Goal: Task Accomplishment & Management: Manage account settings

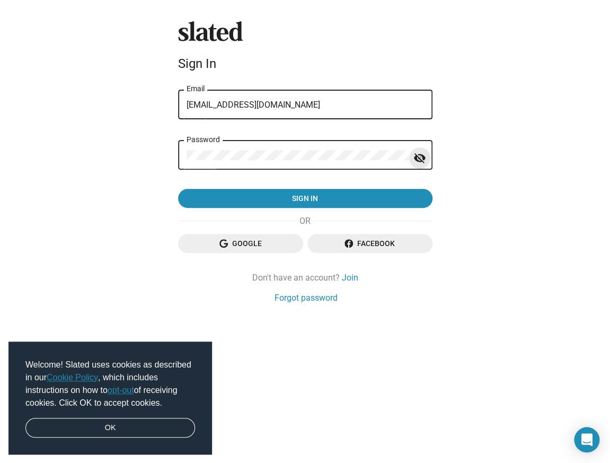
click at [420, 163] on mat-icon "visibility_off" at bounding box center [420, 158] width 13 height 16
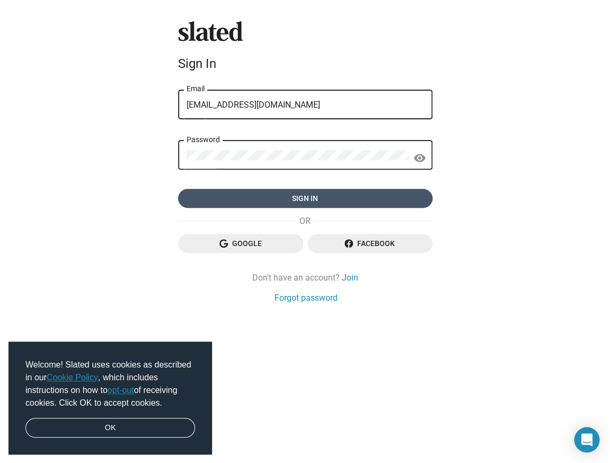
click at [278, 195] on span "Sign in" at bounding box center [306, 198] width 238 height 19
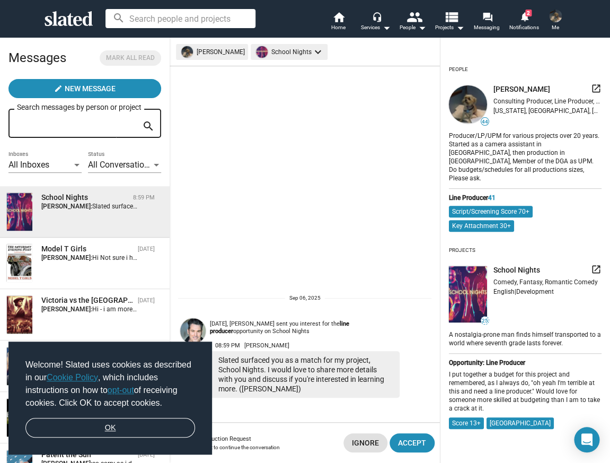
click at [52, 424] on link "OK" at bounding box center [110, 428] width 170 height 20
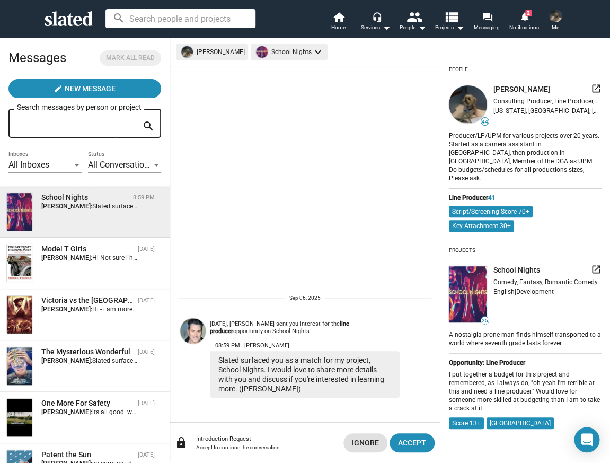
click at [108, 214] on div "School Nights 8:59 PM Lynn Appelle: Slated surfaced you as a match for my proje…" at bounding box center [84, 211] width 157 height 39
click at [597, 264] on mat-icon "launch" at bounding box center [596, 269] width 11 height 11
click at [407, 441] on span "Accept" at bounding box center [412, 442] width 28 height 19
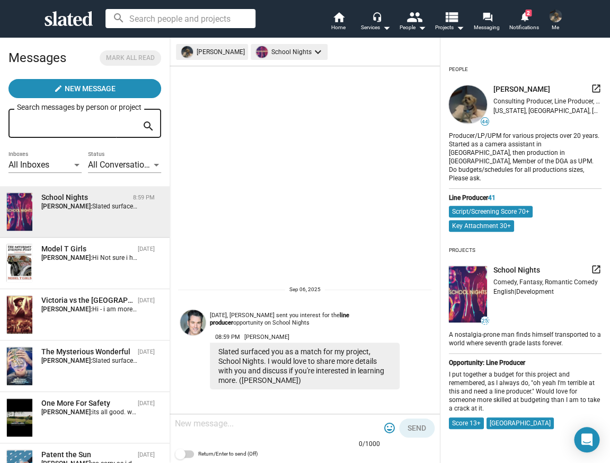
click at [229, 428] on textarea at bounding box center [277, 423] width 205 height 11
click at [235, 424] on textarea "hi John, i'd love to help do the budget." at bounding box center [277, 423] width 205 height 11
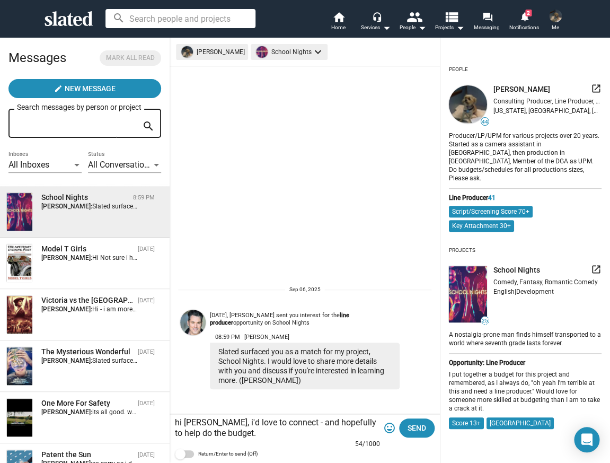
click at [362, 425] on textarea "hi John, i'd love to connect - and hopefully to help do the budget." at bounding box center [277, 427] width 205 height 21
click at [257, 426] on textarea "hi John, i'd love to connect - and hopefully do the budget." at bounding box center [277, 427] width 205 height 21
click at [201, 438] on textarea "hi John, i'd love to connect - and hopefully do the budget." at bounding box center [277, 427] width 205 height 21
click at [252, 438] on textarea "hi John, i'd love to connect - and hopefully do the budget for you." at bounding box center [277, 427] width 205 height 21
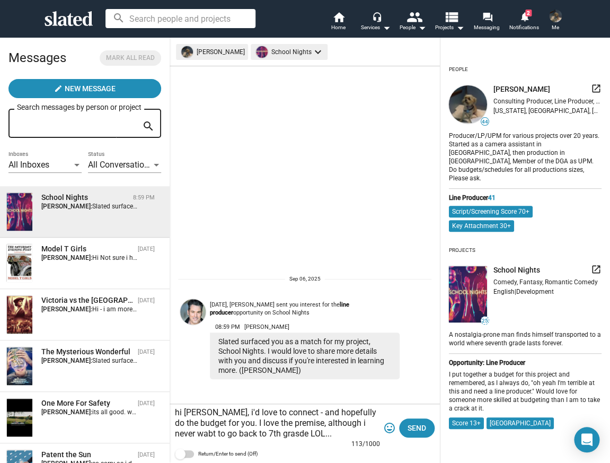
click at [280, 434] on textarea "hi John, i'd love to connect - and hopefully do the budget for you. I love the …" at bounding box center [277, 423] width 205 height 32
click at [190, 435] on textarea "hi John, i'd love to connect - and hopefully do the budget for you. I love the …" at bounding box center [277, 423] width 205 height 32
click at [318, 434] on textarea "hi John, i'd love to connect - and hopefully do the budget for you. I love the …" at bounding box center [277, 423] width 205 height 32
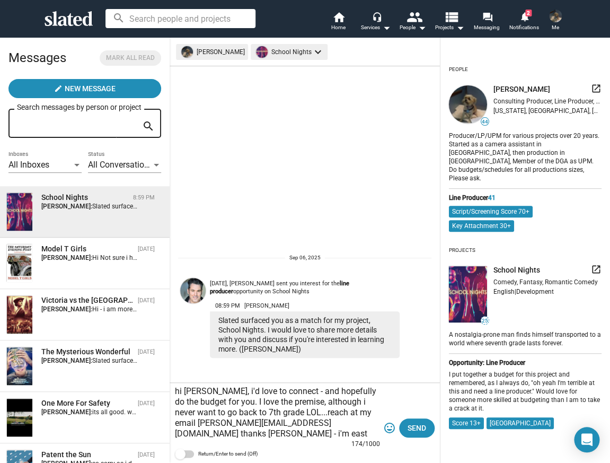
click at [233, 404] on textarea "hi John, i'd love to connect - and hopefully do the budget for you. I love the …" at bounding box center [277, 412] width 205 height 53
type textarea "hi John, i'd love to connect - and hopefully do the budget for you. I love the …"
click at [406, 424] on button "Send" at bounding box center [417, 427] width 36 height 19
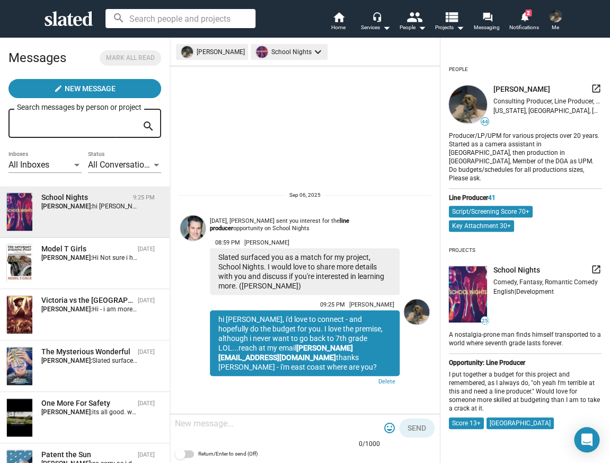
click at [472, 278] on img at bounding box center [468, 294] width 38 height 57
click at [594, 85] on mat-icon "launch" at bounding box center [596, 88] width 11 height 11
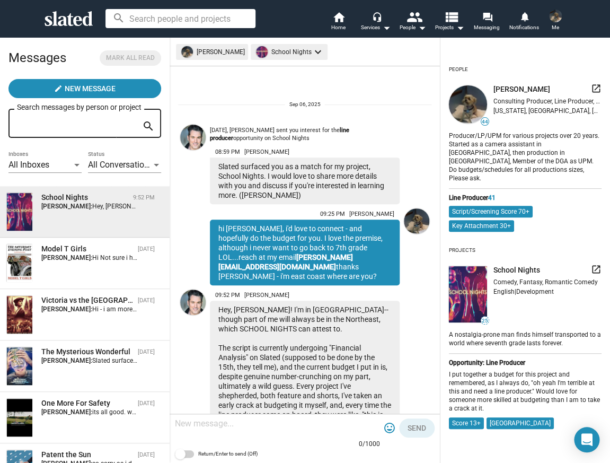
scroll to position [103, 0]
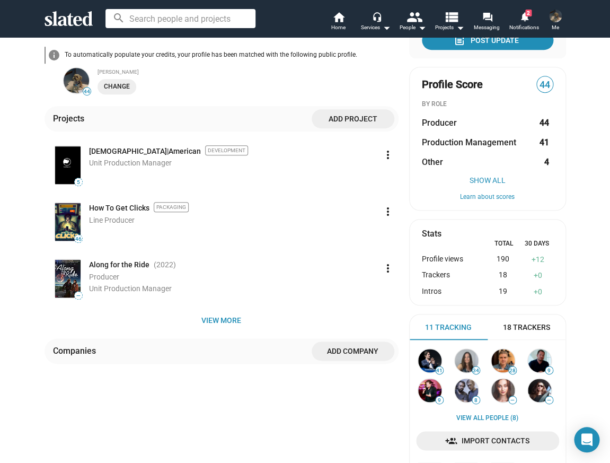
scroll to position [172, 0]
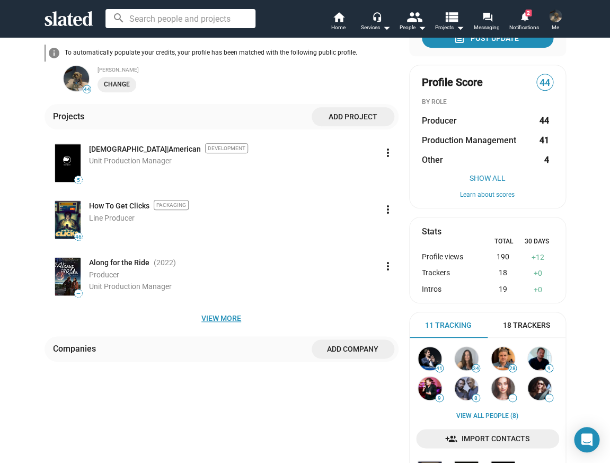
click at [211, 309] on span "View more" at bounding box center [221, 318] width 337 height 19
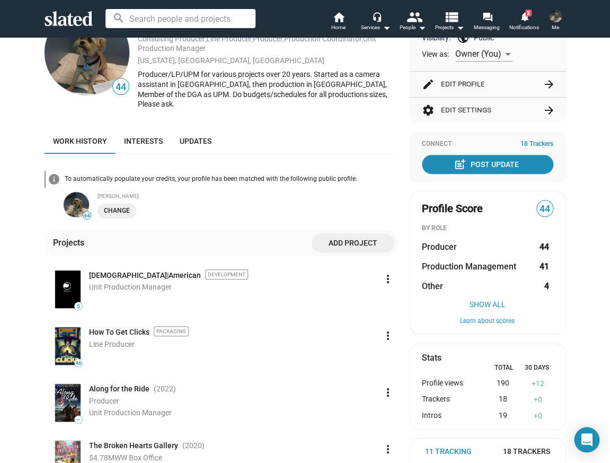
scroll to position [0, 0]
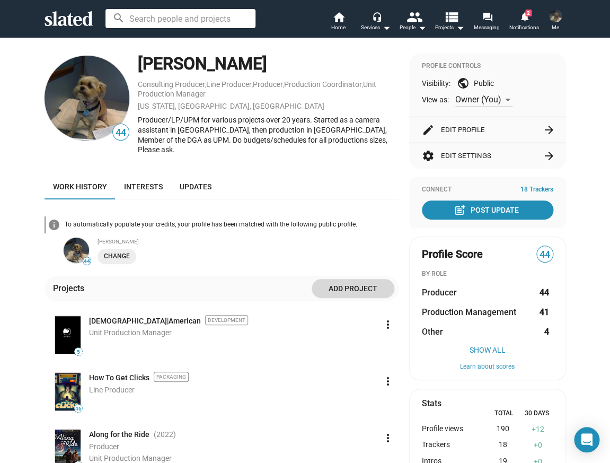
click at [339, 279] on span "Add project" at bounding box center [353, 288] width 66 height 19
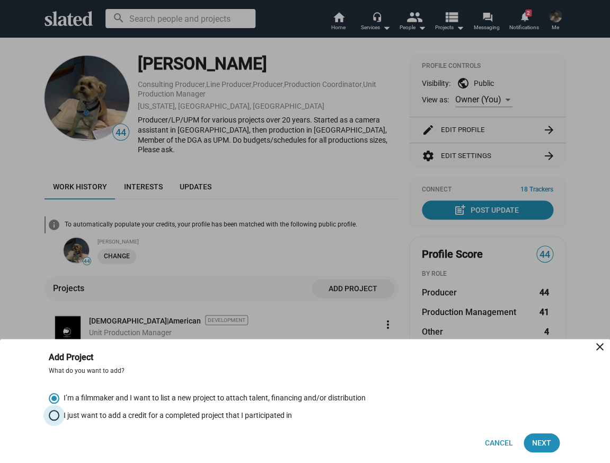
click at [52, 418] on span "Select an option" at bounding box center [54, 415] width 11 height 11
click at [52, 418] on input "I just want to add a credit for a completed project that I participated in" at bounding box center [54, 415] width 11 height 11
radio input "true"
click at [543, 442] on span "Next" at bounding box center [541, 442] width 19 height 19
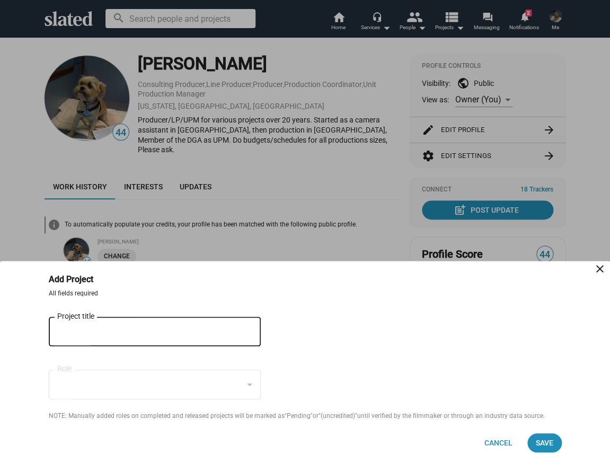
click at [166, 339] on div "Project title" at bounding box center [147, 330] width 180 height 31
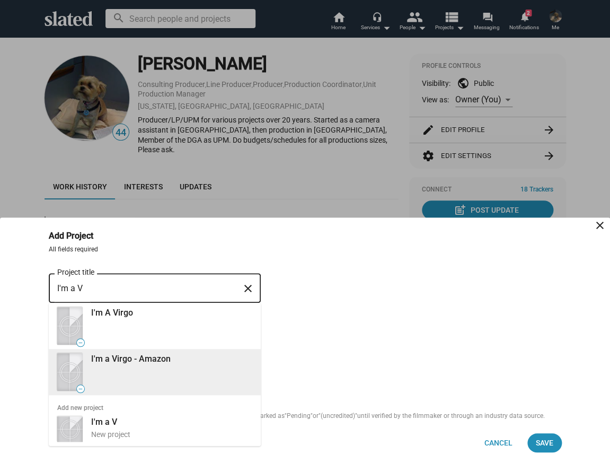
click at [138, 369] on div "— I'm a Virgo - Amazon" at bounding box center [153, 372] width 197 height 46
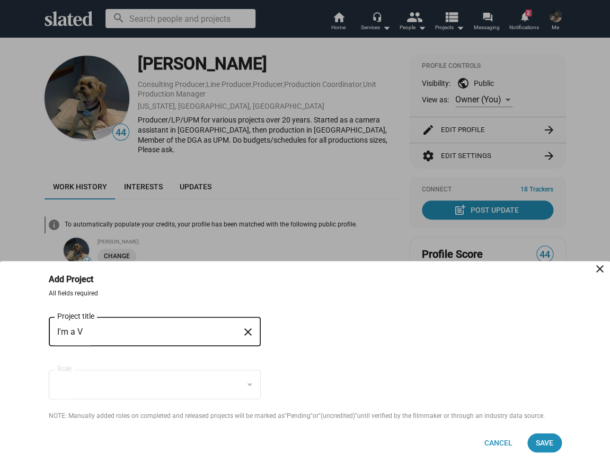
type input "I'm a Virgo - Amazon"
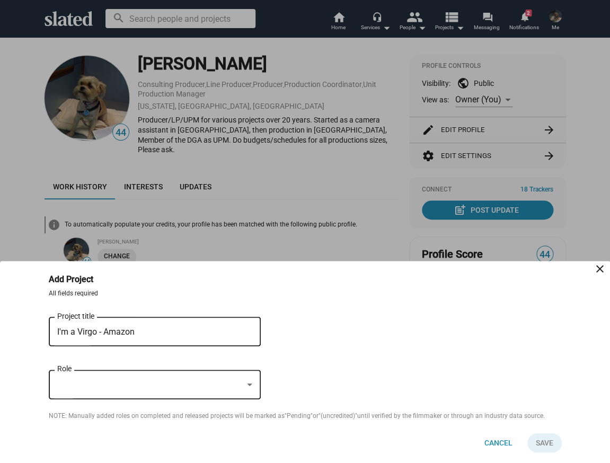
click at [126, 384] on div at bounding box center [150, 384] width 186 height 11
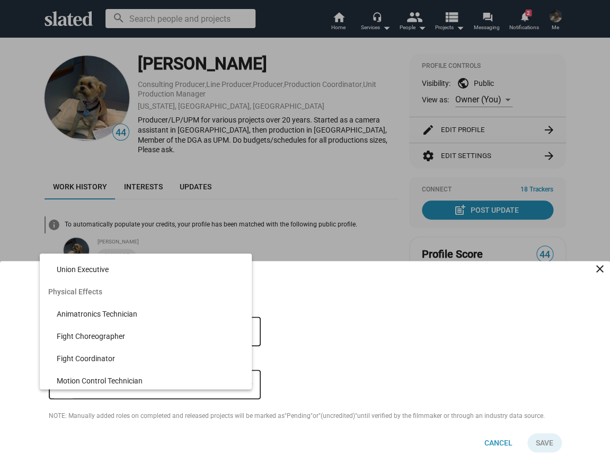
scroll to position [10153, 0]
click at [22, 361] on div at bounding box center [305, 231] width 610 height 463
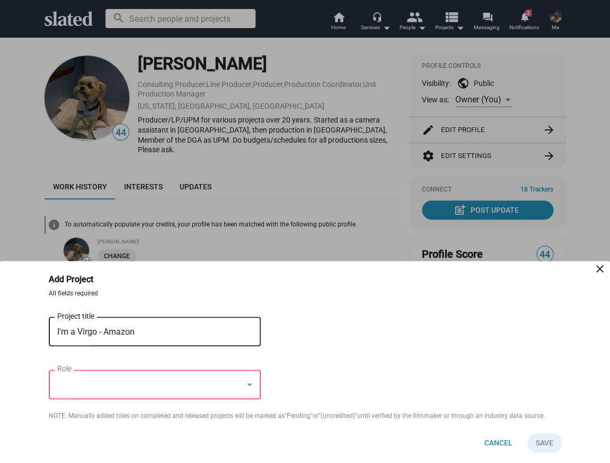
click at [78, 380] on div at bounding box center [150, 384] width 186 height 11
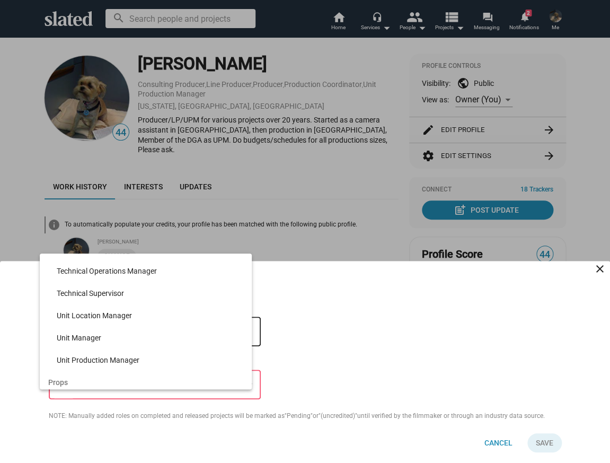
scroll to position [8186, 0]
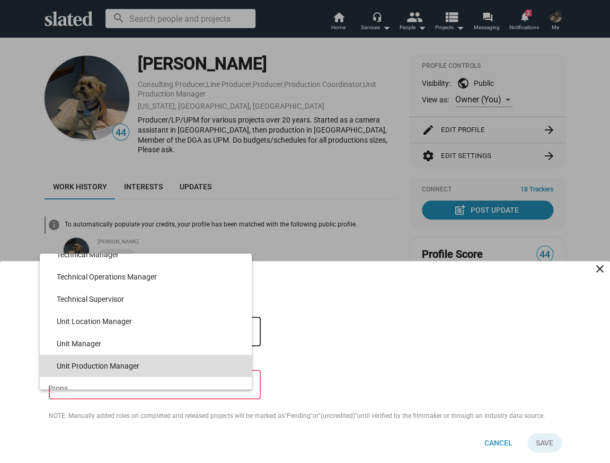
click at [80, 363] on span "Unit Production Manager" at bounding box center [150, 366] width 187 height 22
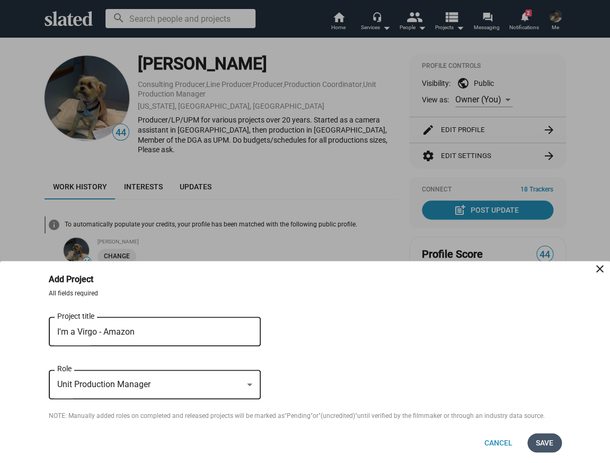
click at [542, 442] on span "Save" at bounding box center [544, 442] width 17 height 19
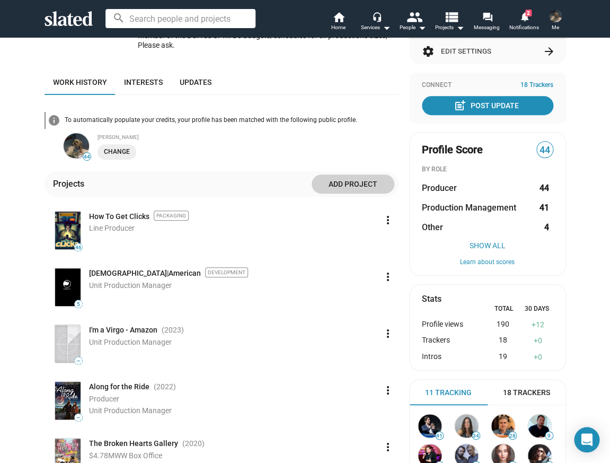
scroll to position [101, 0]
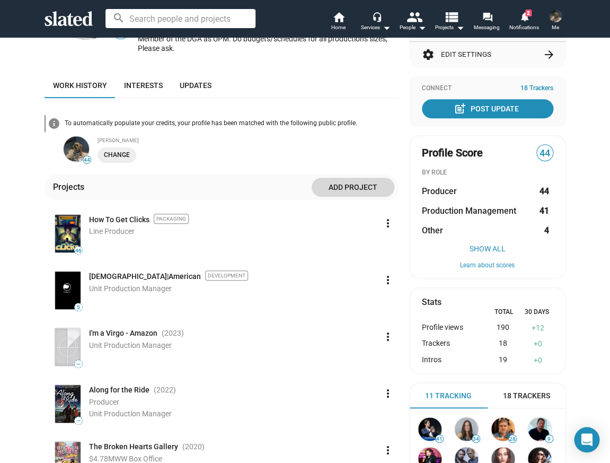
click at [341, 181] on span "Add project" at bounding box center [353, 187] width 66 height 19
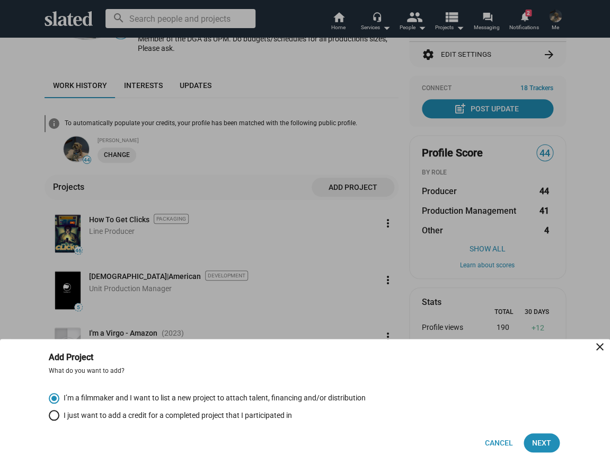
click at [51, 422] on div "Cancel Next" at bounding box center [305, 436] width 513 height 32
click at [52, 413] on span "Select an option" at bounding box center [54, 415] width 11 height 11
click at [52, 413] on input "I just want to add a credit for a completed project that I participated in" at bounding box center [54, 415] width 11 height 11
radio input "true"
click at [542, 443] on span "Next" at bounding box center [541, 442] width 19 height 19
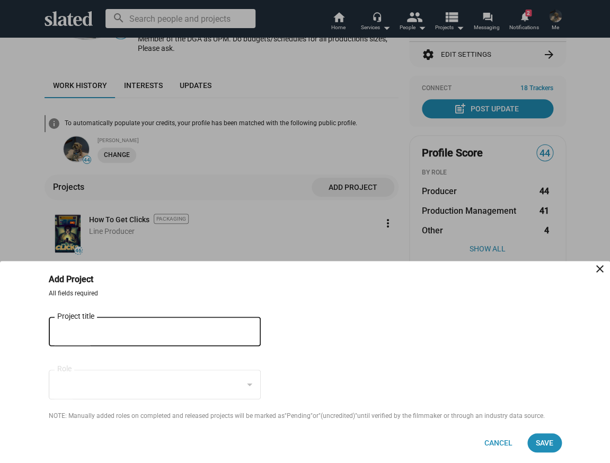
click at [144, 330] on input "Project title" at bounding box center [147, 332] width 180 height 10
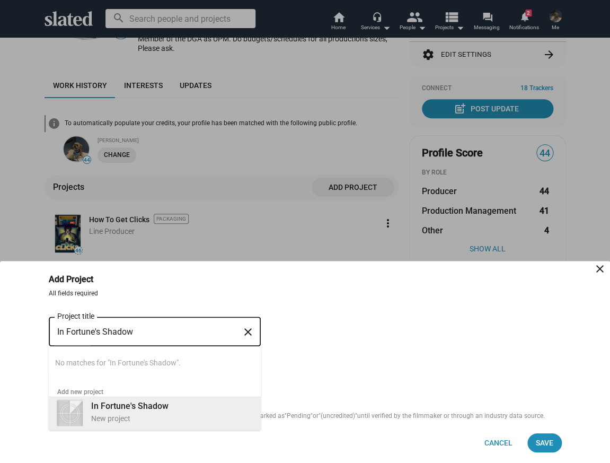
type input "In Fortune's Shadow"
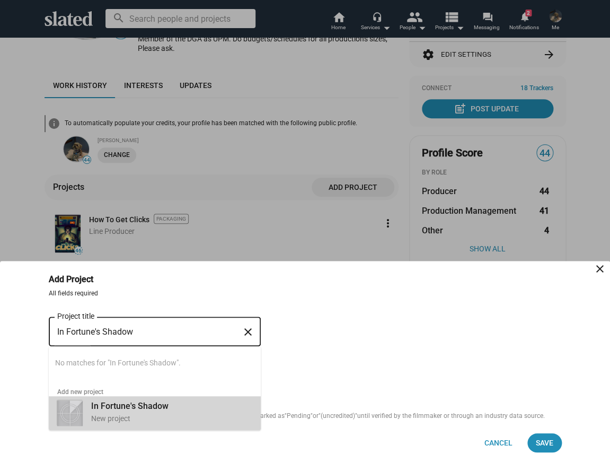
click at [126, 417] on div "New project" at bounding box center [171, 419] width 161 height 10
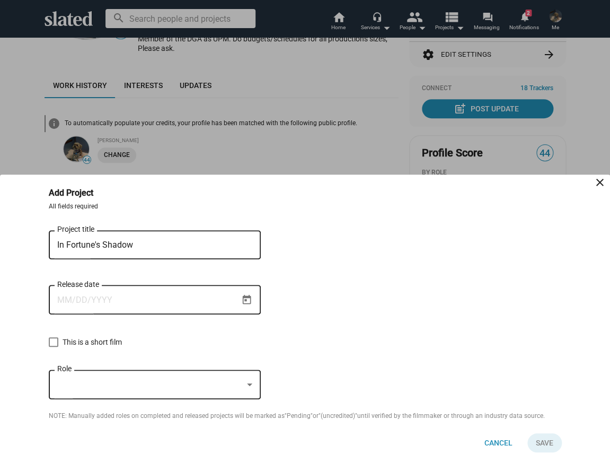
click at [94, 308] on div "Release date" at bounding box center [147, 298] width 180 height 31
type input "01202026"
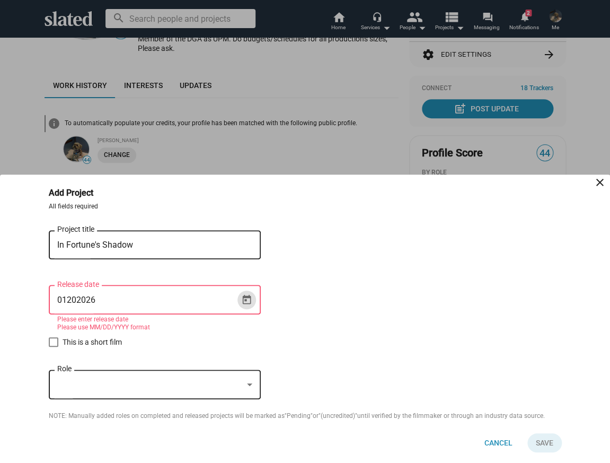
click at [99, 304] on div "01202026 Release date" at bounding box center [147, 298] width 180 height 31
click at [87, 300] on input "01202026" at bounding box center [147, 300] width 180 height 10
click at [104, 301] on input "012026" at bounding box center [147, 300] width 180 height 10
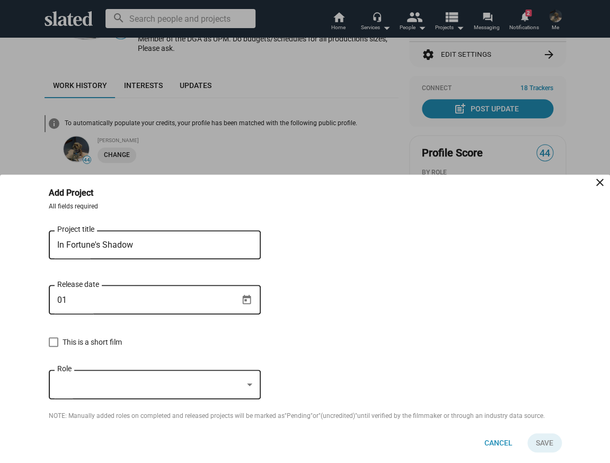
type input "0"
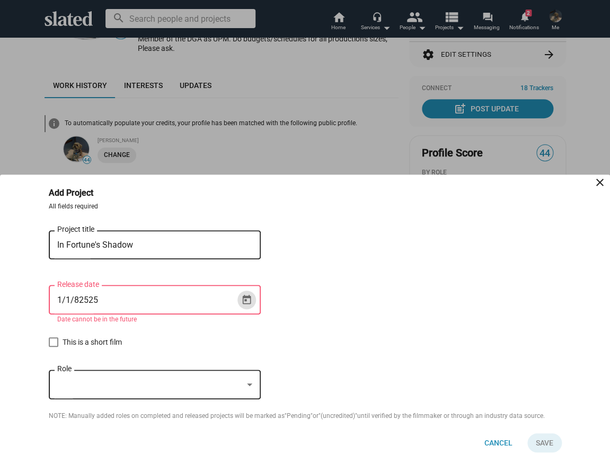
click at [247, 296] on icon "Open calendar" at bounding box center [246, 300] width 8 height 10
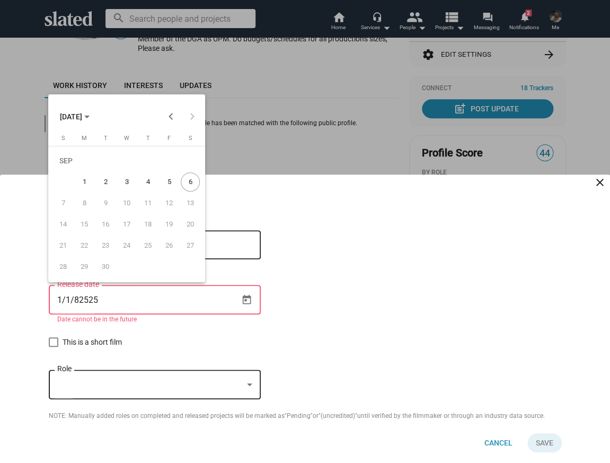
click at [104, 181] on div "2" at bounding box center [105, 181] width 19 height 19
type input "9/2/2025"
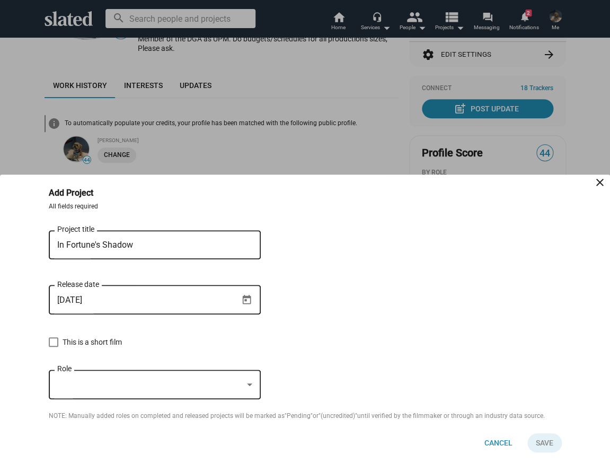
click at [63, 385] on div at bounding box center [150, 384] width 186 height 11
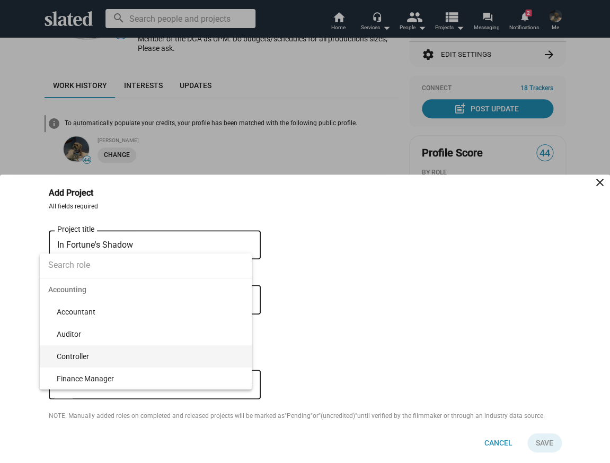
scroll to position [3761, 0]
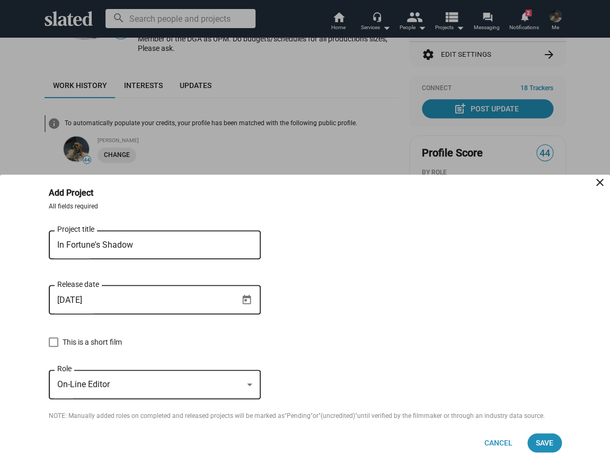
click at [86, 388] on span "On-Line Editor" at bounding box center [83, 384] width 52 height 10
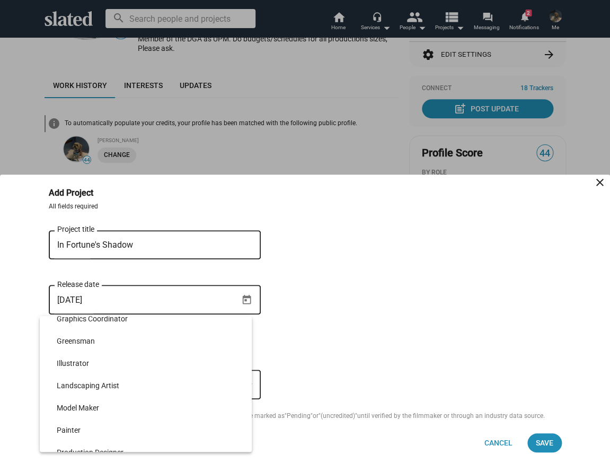
scroll to position [790, 0]
click at [7, 343] on div at bounding box center [305, 231] width 610 height 463
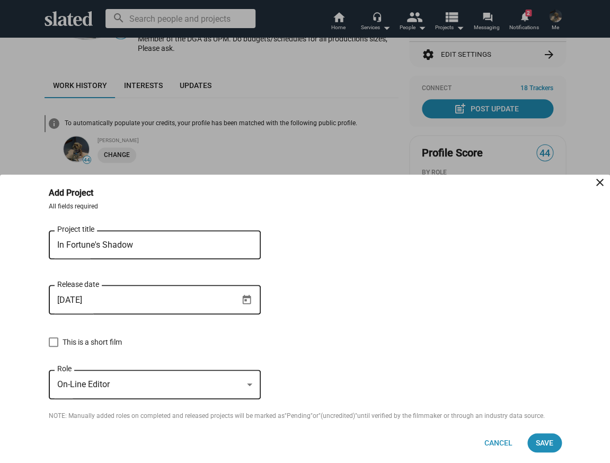
click at [108, 384] on span "On-Line Editor" at bounding box center [83, 384] width 52 height 10
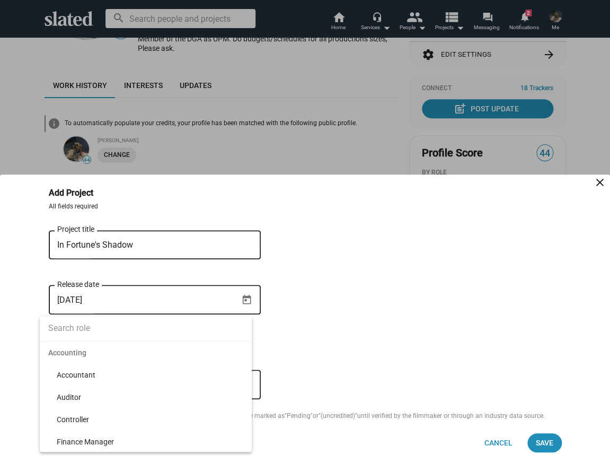
scroll to position [3818, 0]
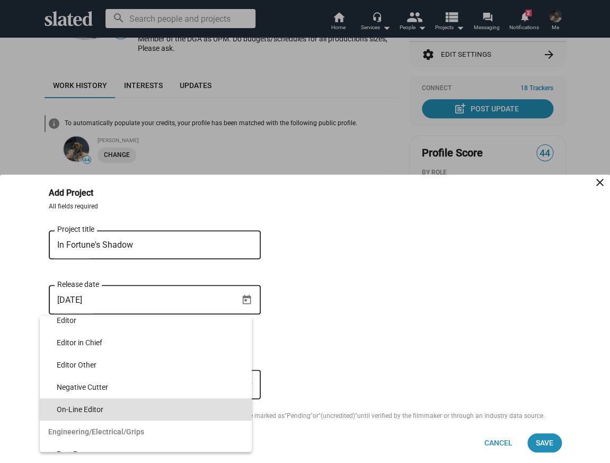
click at [302, 345] on div at bounding box center [305, 231] width 610 height 463
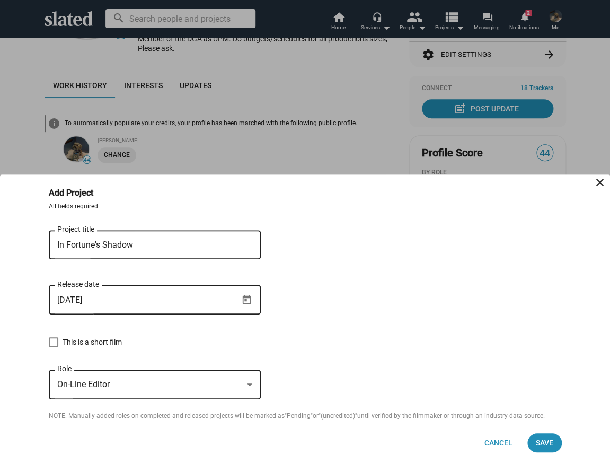
drag, startPoint x: 129, startPoint y: 385, endPoint x: 30, endPoint y: 382, distance: 99.2
click at [57, 382] on div "On-Line Editor" at bounding box center [150, 384] width 186 height 11
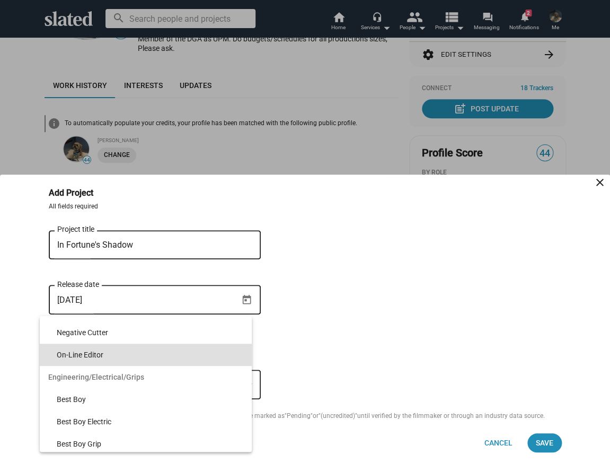
scroll to position [4830, 0]
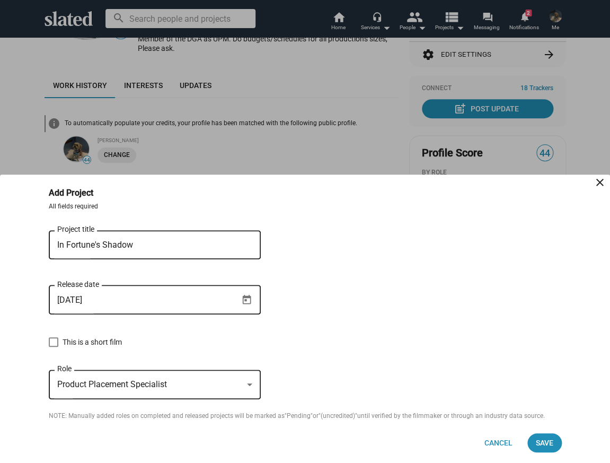
click at [252, 383] on div at bounding box center [250, 385] width 10 height 8
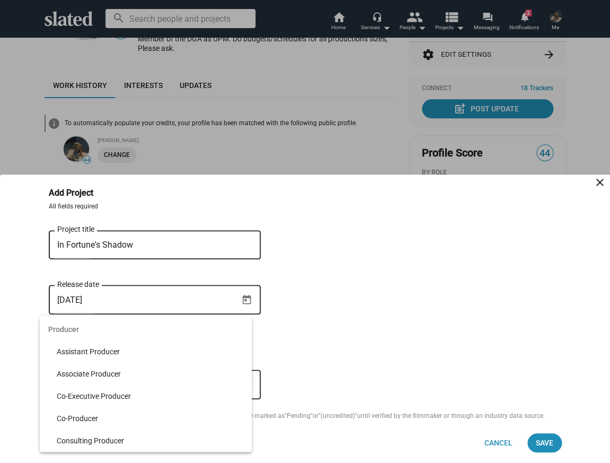
scroll to position [6829, 0]
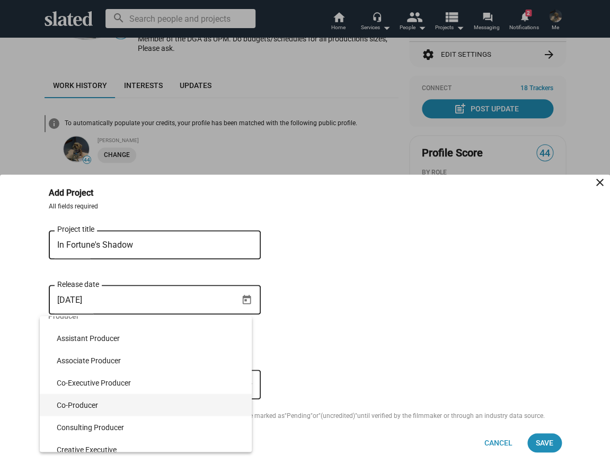
click at [75, 402] on span "Co-Producer" at bounding box center [150, 404] width 187 height 22
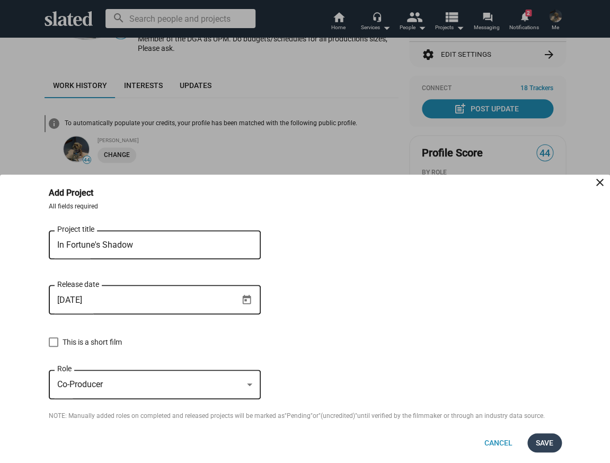
click at [538, 444] on span "Save" at bounding box center [544, 442] width 17 height 19
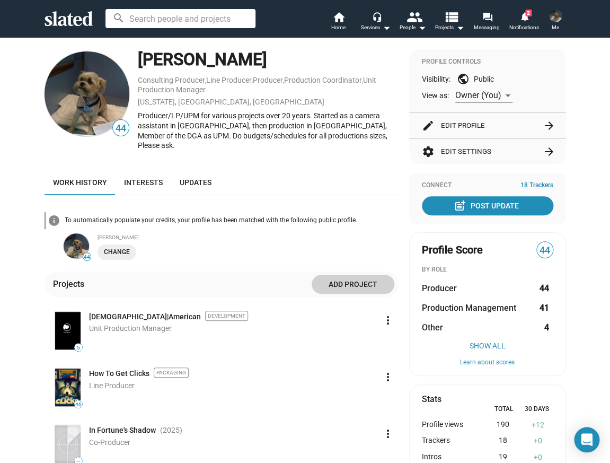
scroll to position [0, 0]
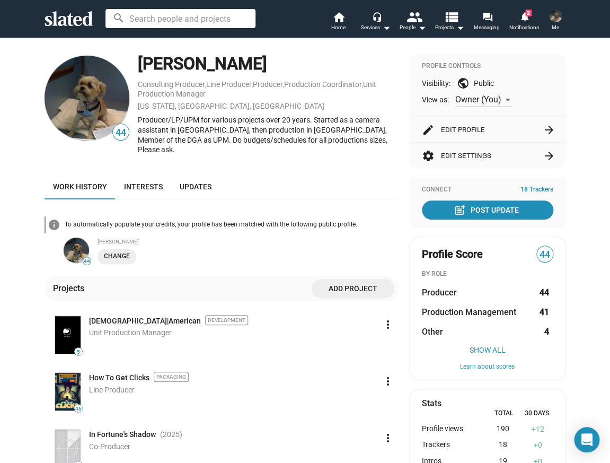
click at [334, 279] on span "Add project" at bounding box center [353, 288] width 66 height 19
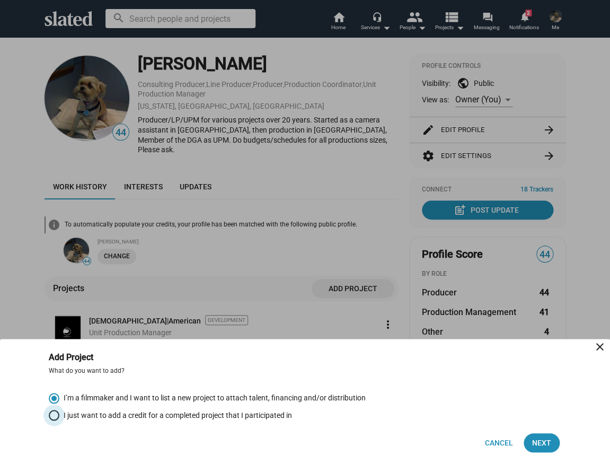
click at [49, 416] on span "Select an option" at bounding box center [54, 415] width 11 height 11
click at [49, 416] on input "I just want to add a credit for a completed project that I participated in" at bounding box center [54, 415] width 11 height 11
radio input "true"
click at [545, 443] on span "Next" at bounding box center [541, 442] width 19 height 19
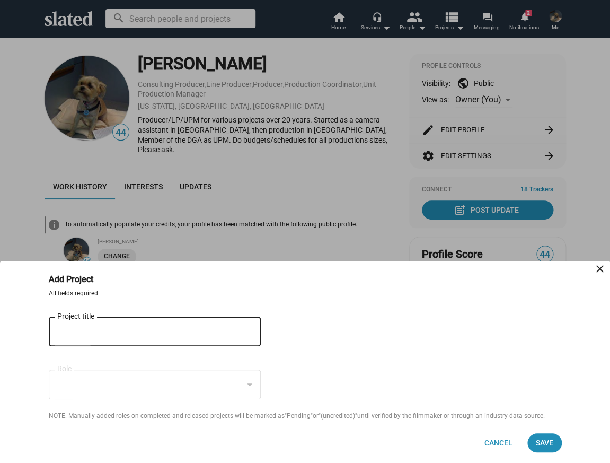
click at [188, 330] on input "Project title" at bounding box center [147, 332] width 180 height 10
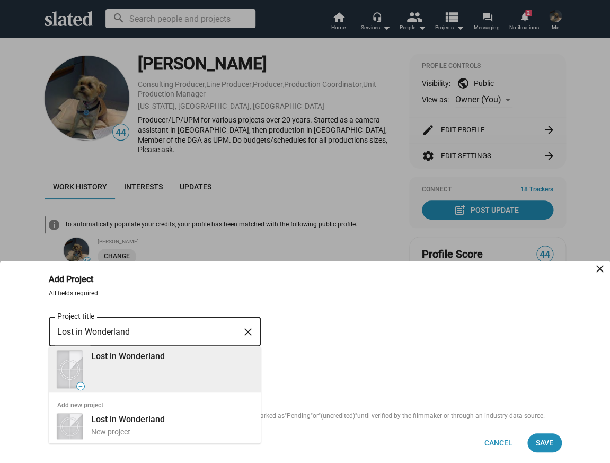
type input "Lost in Wonderland"
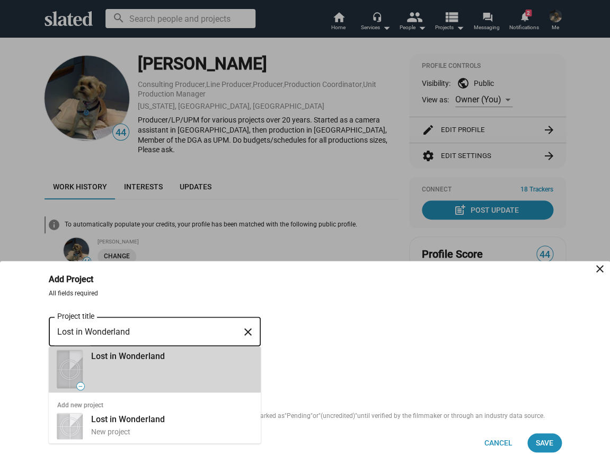
click at [166, 370] on div "— Lost in Wonderland" at bounding box center [153, 369] width 197 height 46
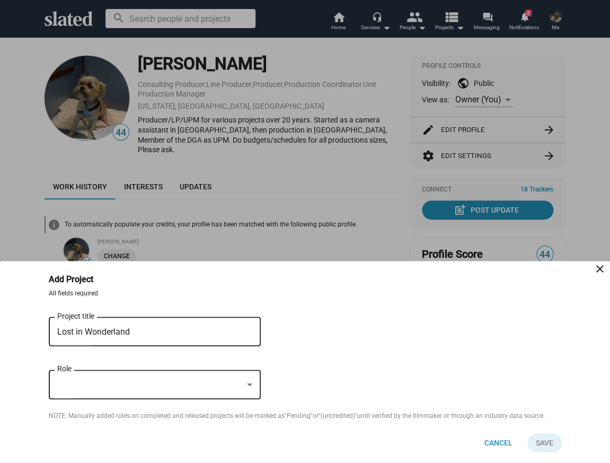
click at [144, 384] on div at bounding box center [150, 384] width 186 height 11
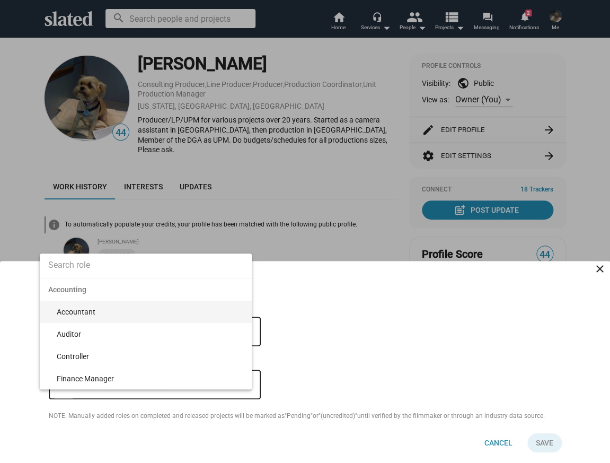
scroll to position [711, 0]
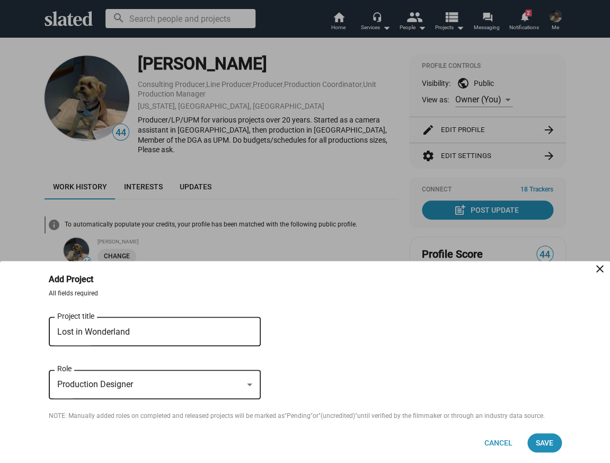
click at [249, 385] on div at bounding box center [249, 384] width 5 height 3
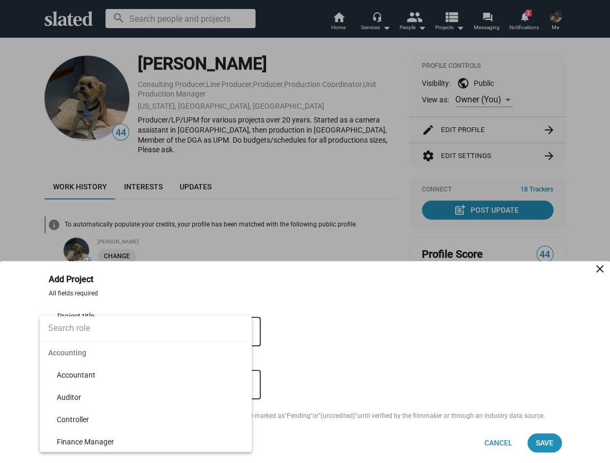
scroll to position [834, 0]
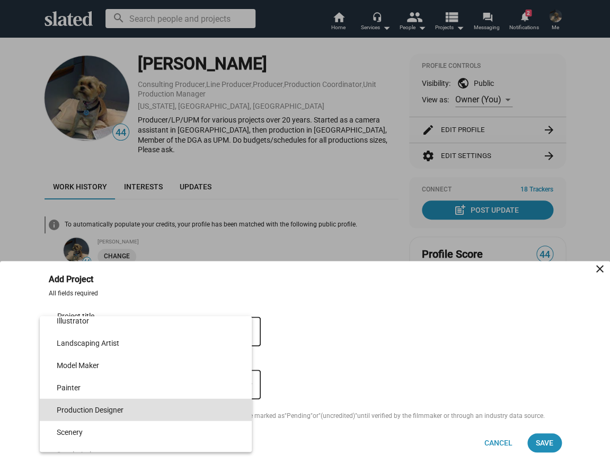
click at [346, 346] on div at bounding box center [305, 231] width 610 height 463
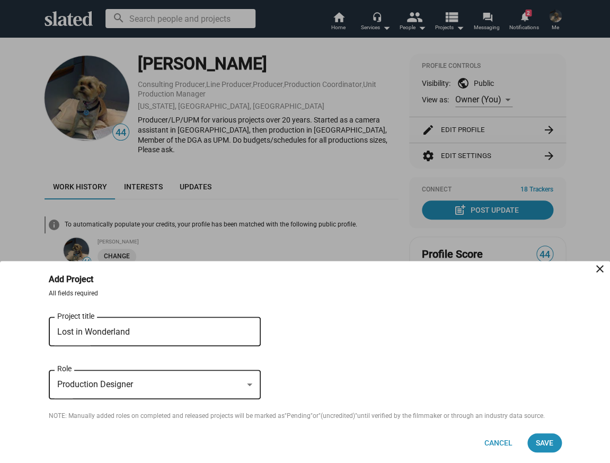
drag, startPoint x: 179, startPoint y: 378, endPoint x: 49, endPoint y: 367, distance: 130.3
click at [49, 367] on div "Production Designer Role" at bounding box center [155, 382] width 212 height 31
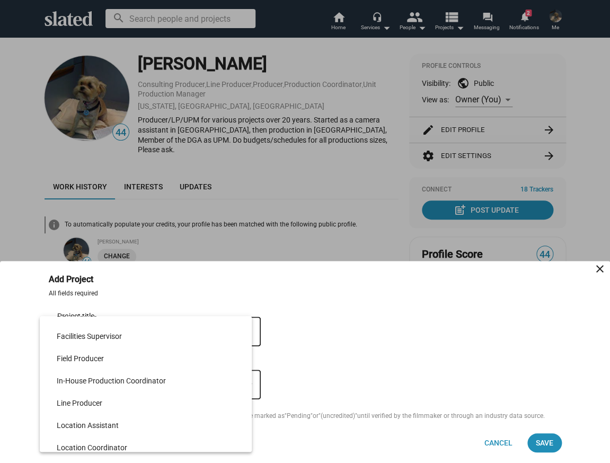
scroll to position [7365, 0]
click at [99, 402] on span "Line Producer" at bounding box center [150, 403] width 187 height 22
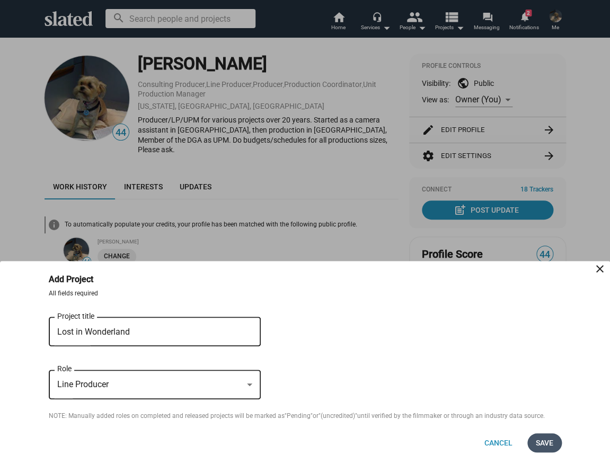
click at [542, 444] on span "Save" at bounding box center [544, 442] width 17 height 19
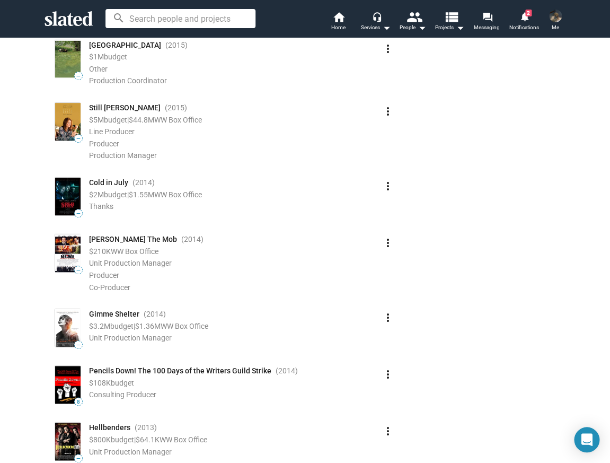
scroll to position [1317, 0]
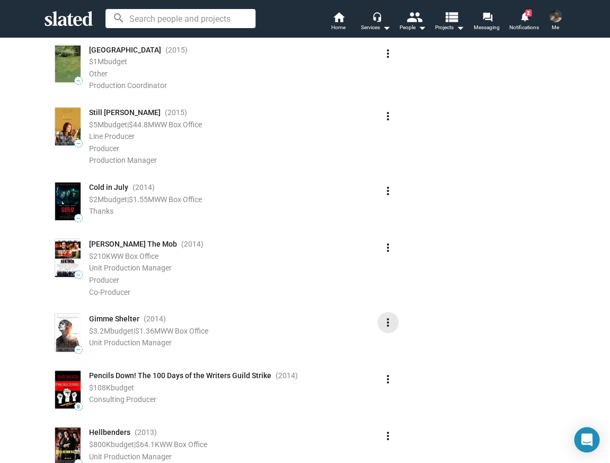
click at [387, 316] on mat-icon "more_vert" at bounding box center [388, 322] width 13 height 13
click at [356, 337] on button "Edit" at bounding box center [368, 336] width 59 height 17
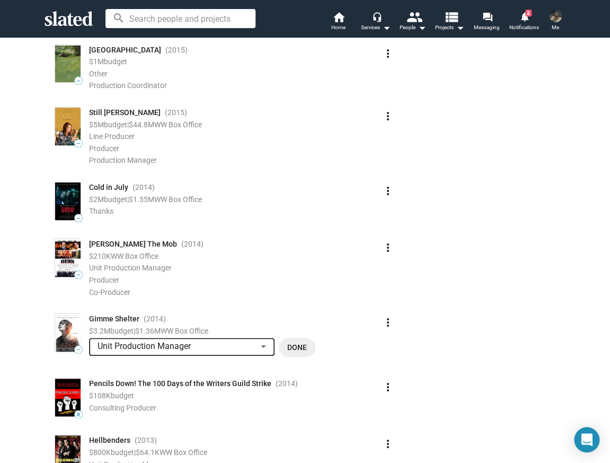
click at [216, 341] on div "Unit Production Manager" at bounding box center [177, 346] width 159 height 11
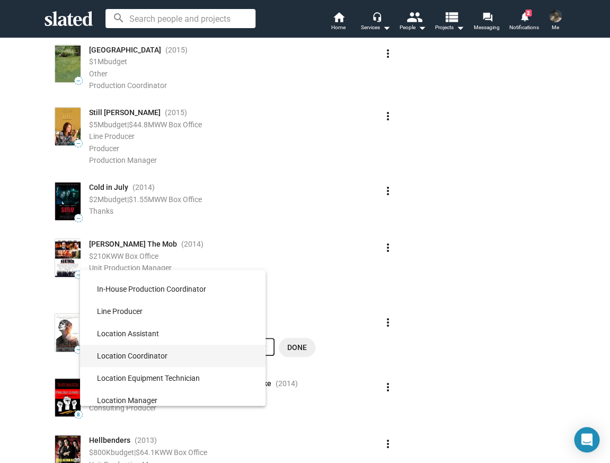
scroll to position [7385, 0]
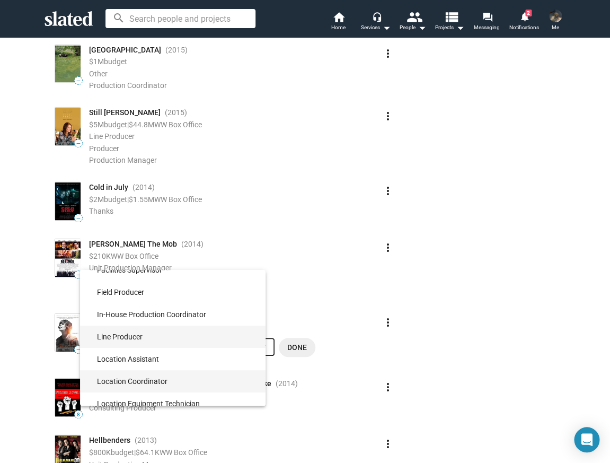
click at [216, 337] on span "Line Producer" at bounding box center [177, 337] width 160 height 22
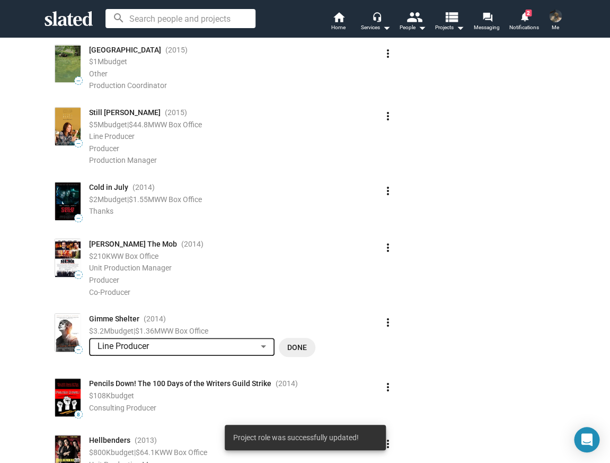
click at [294, 338] on span "Done" at bounding box center [297, 347] width 20 height 19
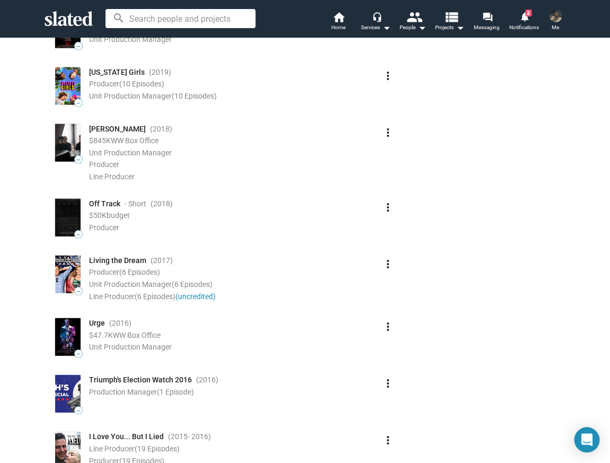
scroll to position [758, 0]
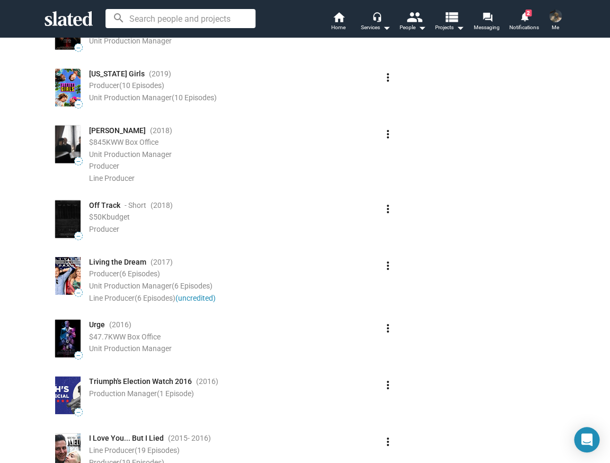
click at [208, 282] on span "(6 Episodes)" at bounding box center [192, 286] width 41 height 8
click at [208, 294] on link "(uncredited)" at bounding box center [196, 298] width 40 height 8
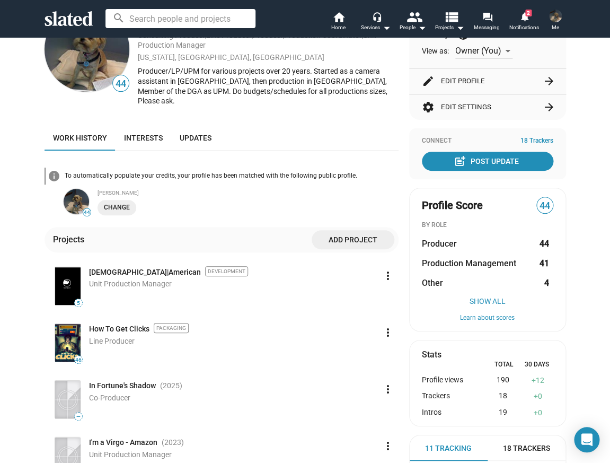
scroll to position [0, 0]
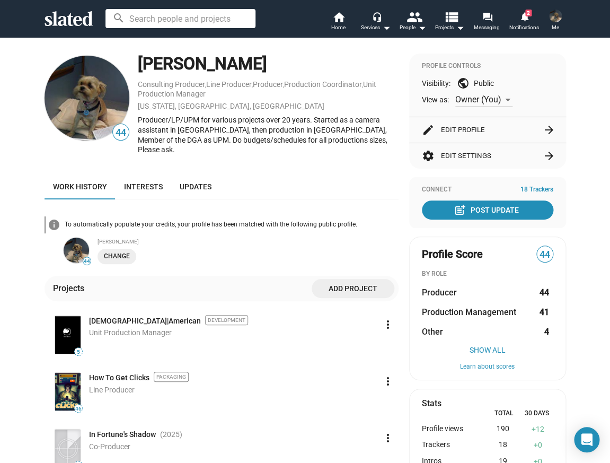
click at [352, 279] on span "Add project" at bounding box center [353, 288] width 66 height 19
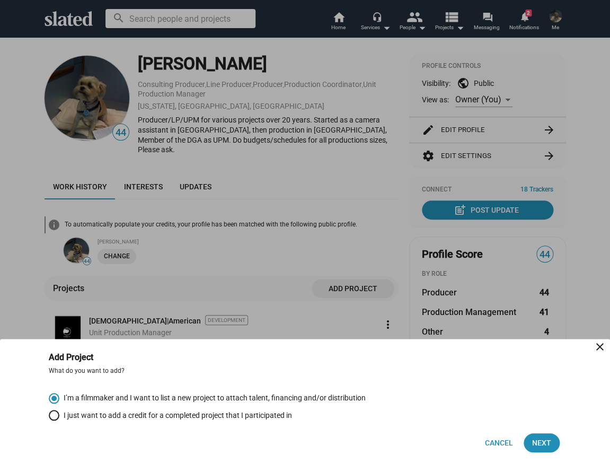
click at [55, 413] on span "Select an option" at bounding box center [54, 415] width 11 height 11
click at [55, 413] on input "I just want to add a credit for a completed project that I participated in" at bounding box center [54, 415] width 11 height 11
radio input "true"
click at [550, 444] on span "Next" at bounding box center [541, 442] width 19 height 19
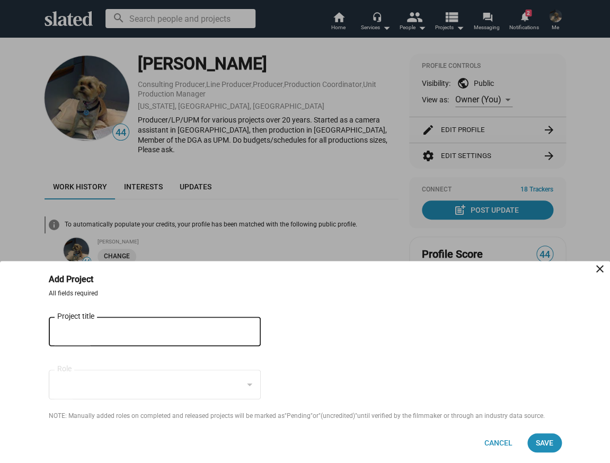
click at [208, 318] on div "Project title" at bounding box center [147, 330] width 180 height 31
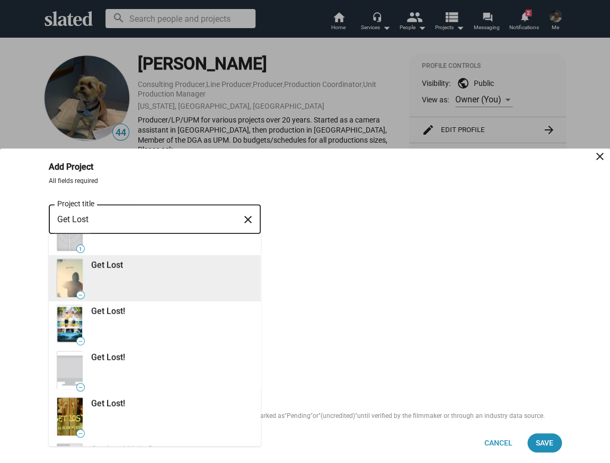
scroll to position [255, 0]
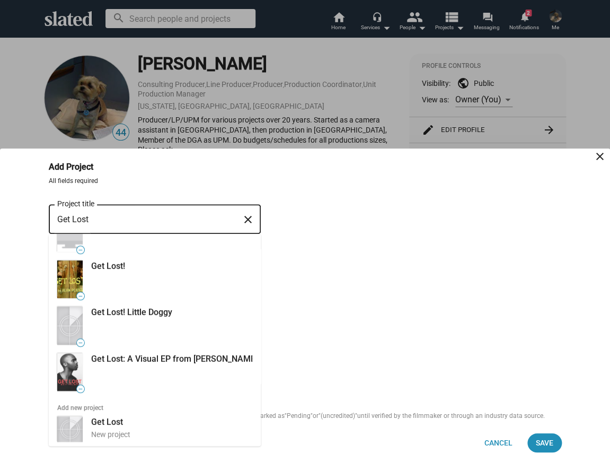
type input "Get Lost"
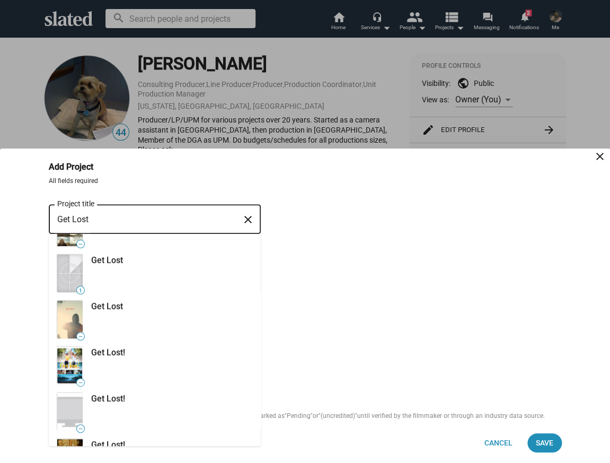
scroll to position [77, 0]
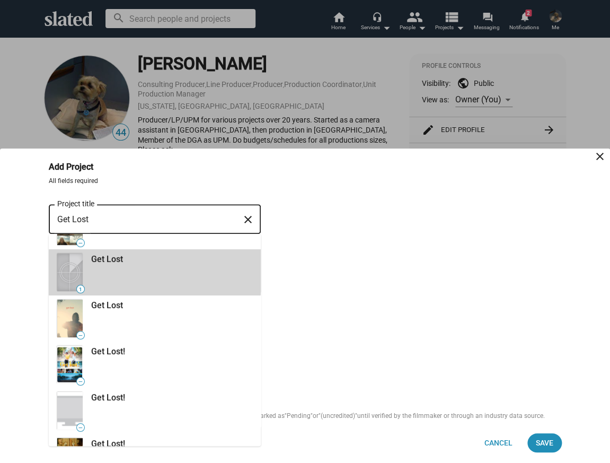
click at [123, 266] on div "Get Lost" at bounding box center [169, 258] width 168 height 15
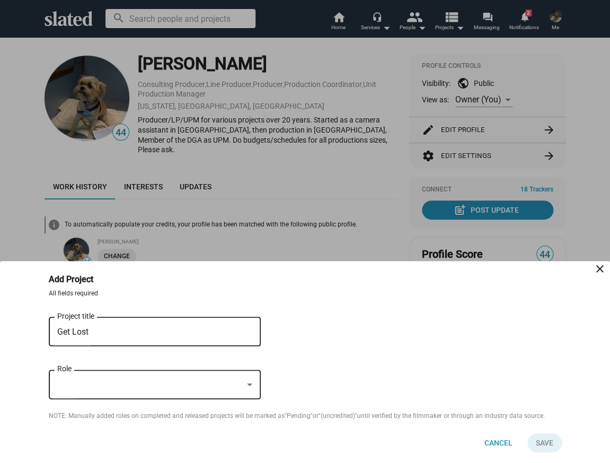
click at [76, 385] on div at bounding box center [150, 384] width 186 height 11
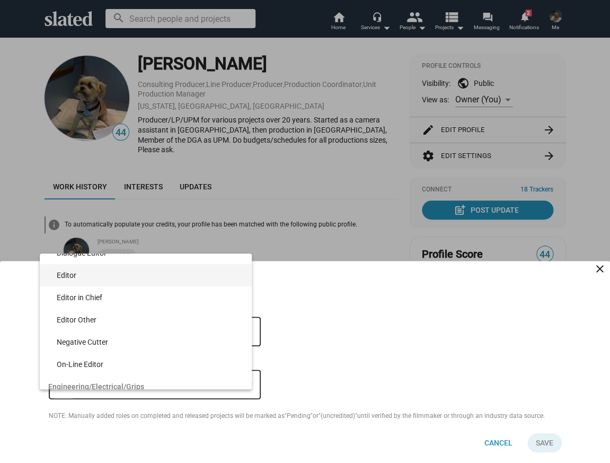
scroll to position [3801, 0]
click at [25, 338] on div at bounding box center [305, 231] width 610 height 463
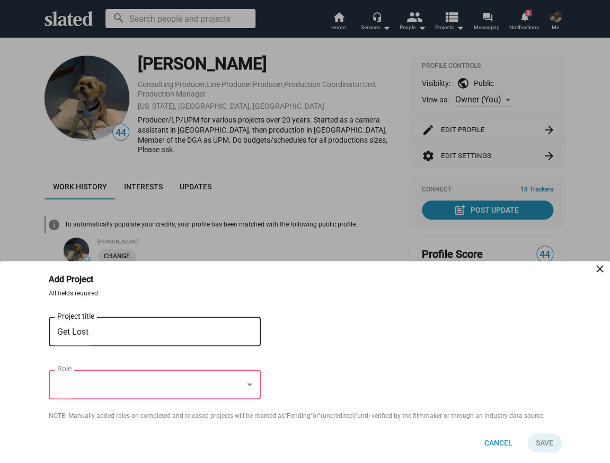
click at [98, 378] on div "Role" at bounding box center [154, 382] width 195 height 31
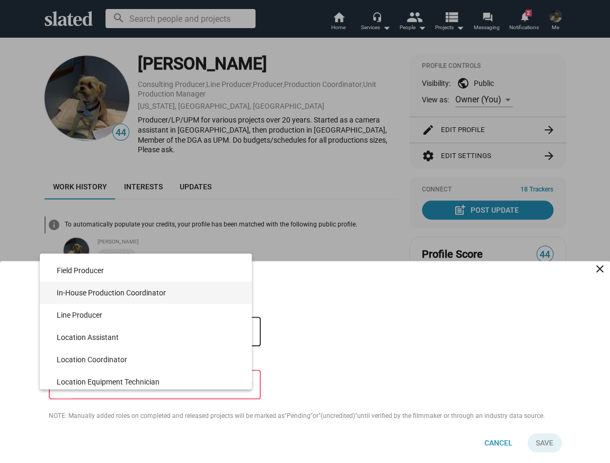
scroll to position [7391, 0]
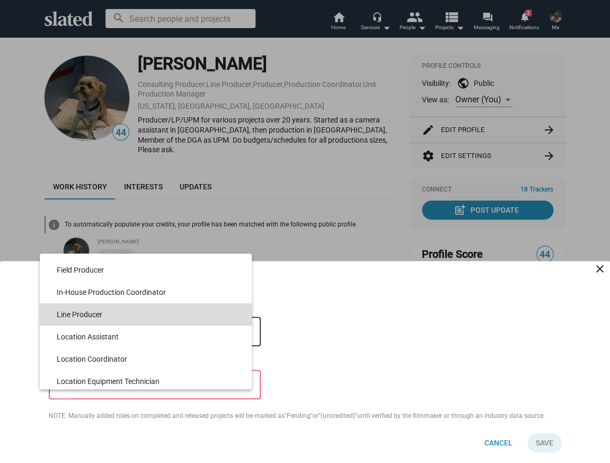
click at [144, 309] on span "Line Producer" at bounding box center [150, 314] width 187 height 22
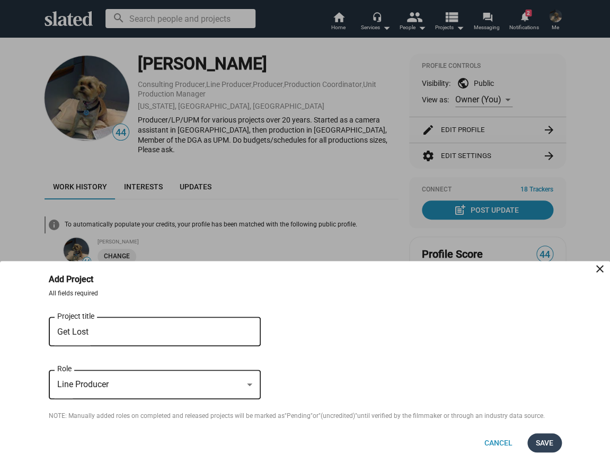
click at [540, 438] on span "Save" at bounding box center [544, 442] width 17 height 19
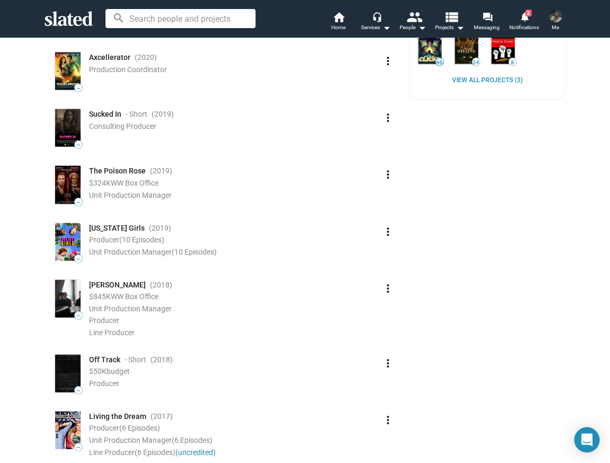
scroll to position [606, 0]
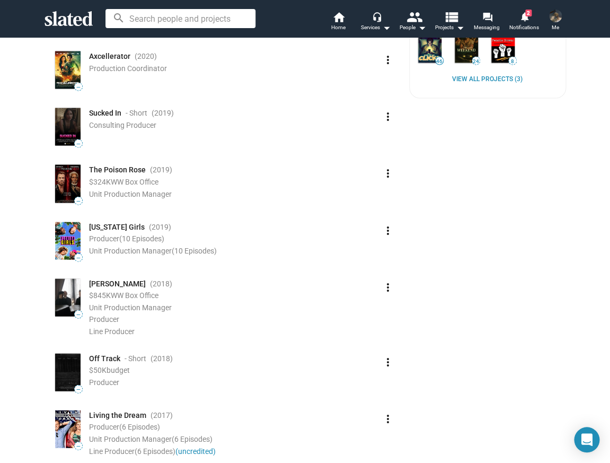
click at [386, 412] on mat-icon "more_vert" at bounding box center [388, 418] width 13 height 13
click at [301, 405] on div at bounding box center [305, 231] width 610 height 463
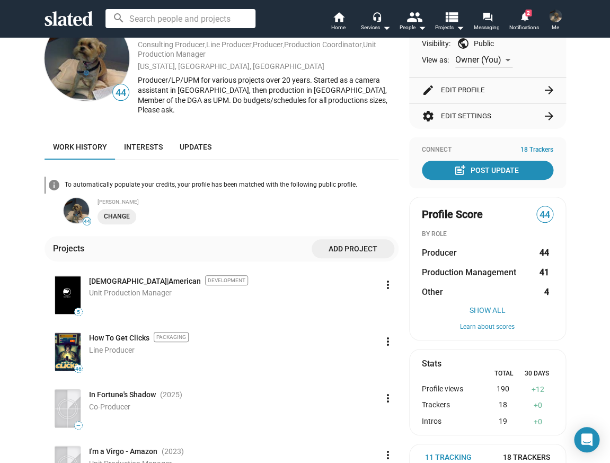
scroll to position [0, 0]
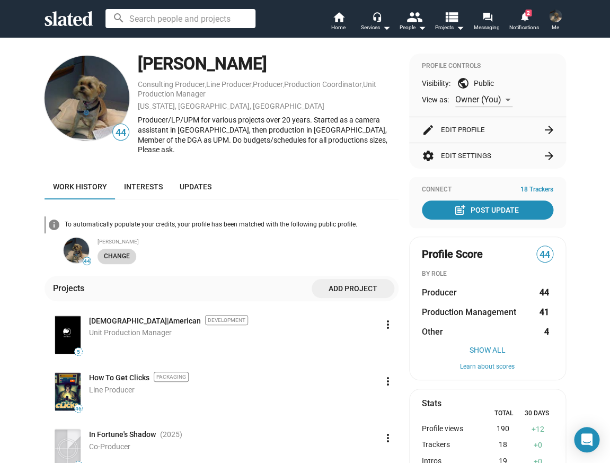
click at [108, 251] on span "Change" at bounding box center [117, 256] width 26 height 11
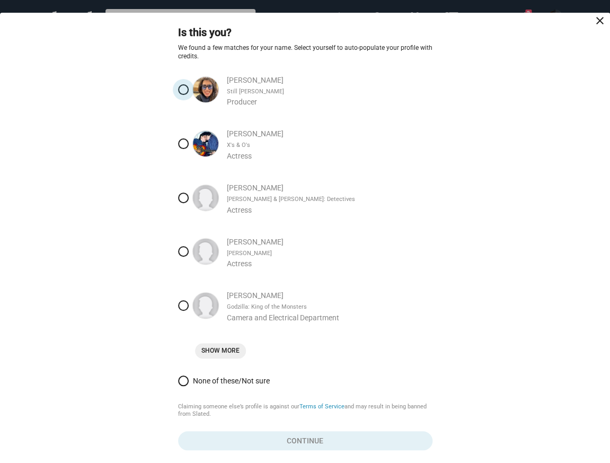
click at [184, 91] on span at bounding box center [183, 89] width 11 height 11
click at [184, 91] on input "Lynn Appelle Still Alice Producer" at bounding box center [183, 89] width 11 height 11
radio input "true"
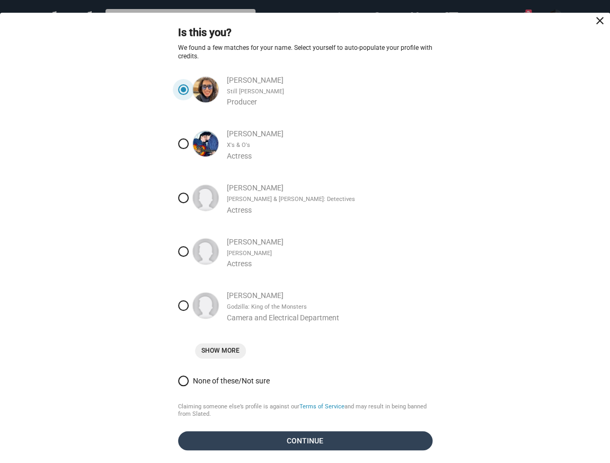
click at [203, 440] on span "Continue" at bounding box center [306, 440] width 238 height 19
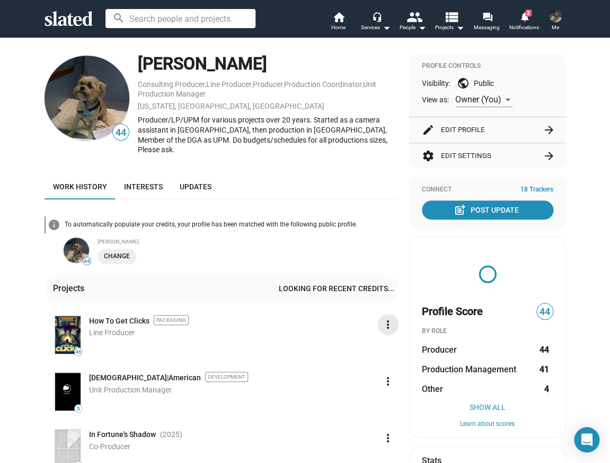
click at [387, 318] on mat-icon "more_vert" at bounding box center [388, 324] width 13 height 13
click at [354, 356] on button "Delete" at bounding box center [368, 355] width 59 height 17
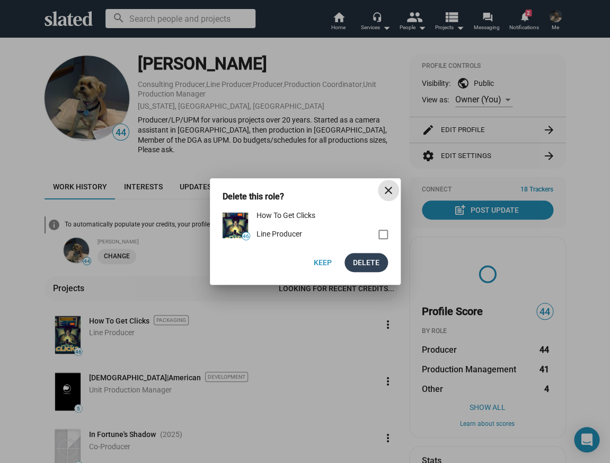
click at [370, 262] on span "Delete" at bounding box center [366, 262] width 27 height 19
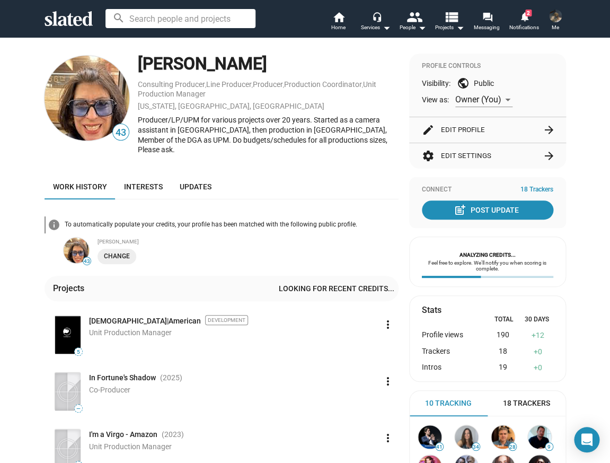
click at [293, 336] on div "5 African|American Development Unit Production Manager" at bounding box center [215, 335] width 325 height 42
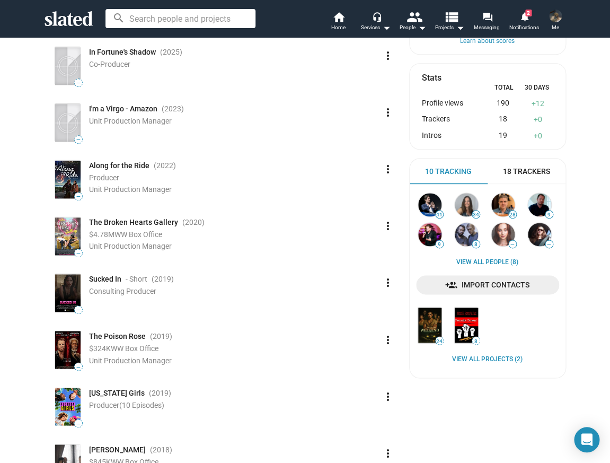
scroll to position [337, 0]
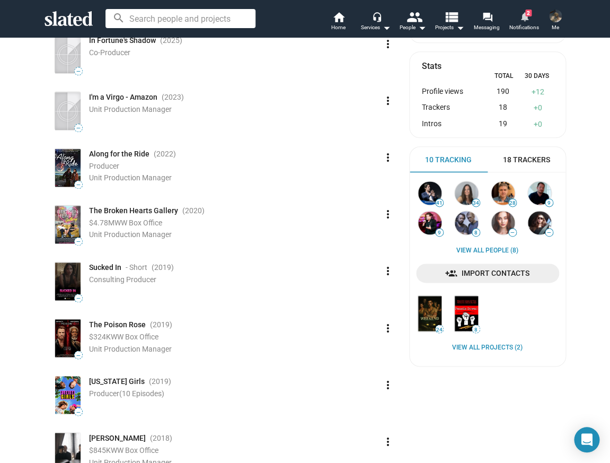
click at [529, 23] on span "Notifications" at bounding box center [525, 27] width 30 height 13
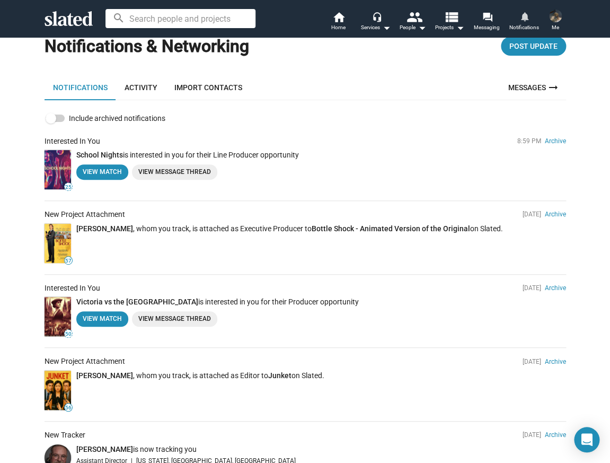
scroll to position [35, 0]
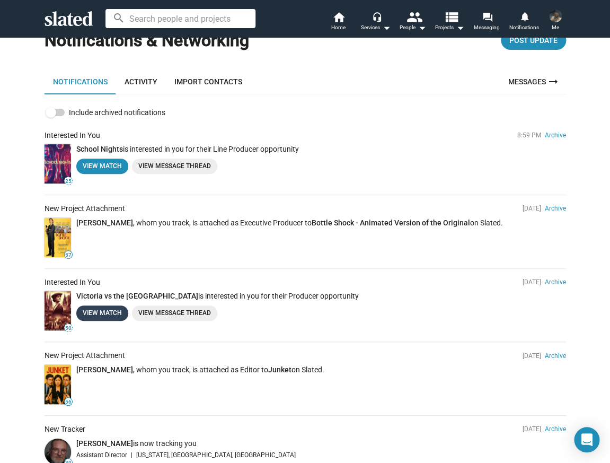
click at [106, 310] on link "View Match" at bounding box center [102, 312] width 52 height 15
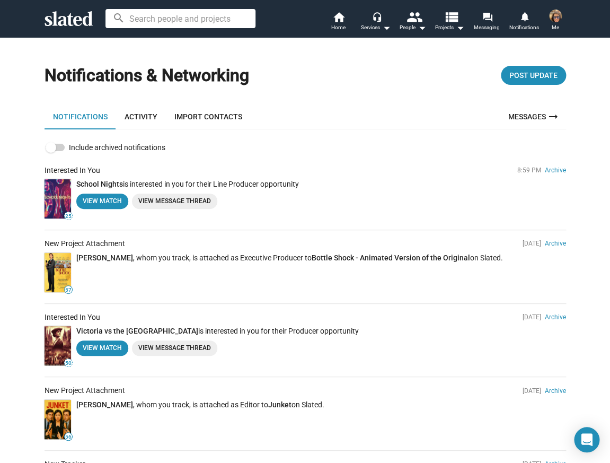
click at [165, 346] on link "View Message Thread" at bounding box center [174, 347] width 85 height 15
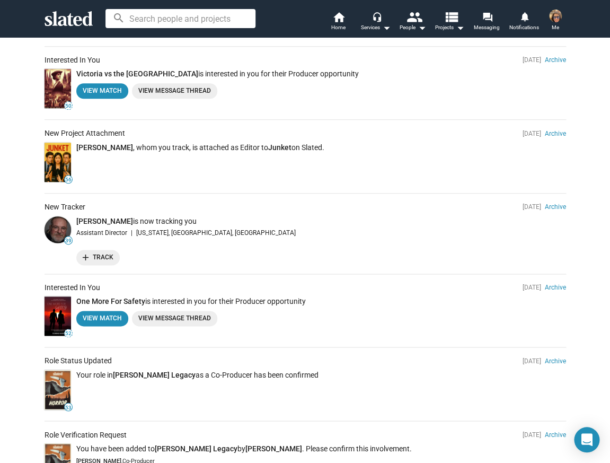
scroll to position [261, 0]
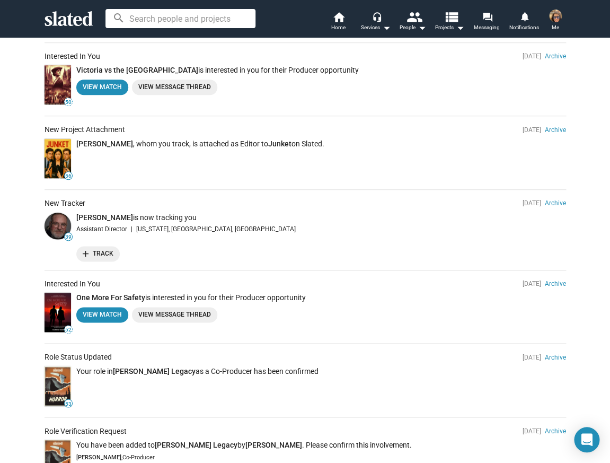
click at [160, 310] on link "View Message Thread" at bounding box center [174, 314] width 85 height 15
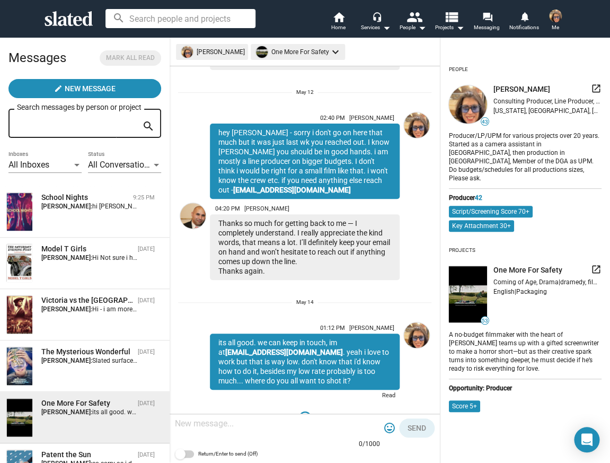
scroll to position [331, 0]
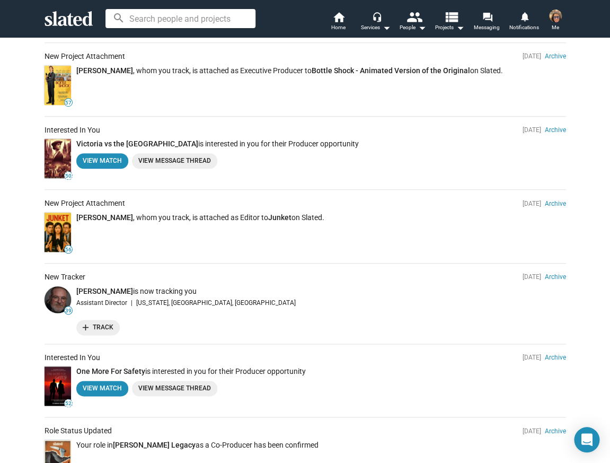
scroll to position [188, 0]
click at [59, 228] on img at bounding box center [58, 231] width 27 height 39
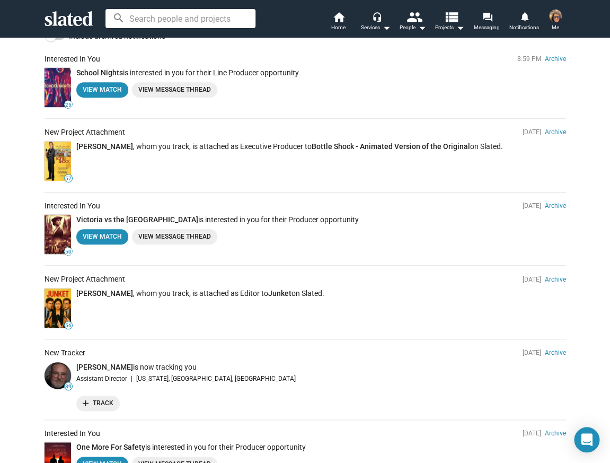
scroll to position [125, 0]
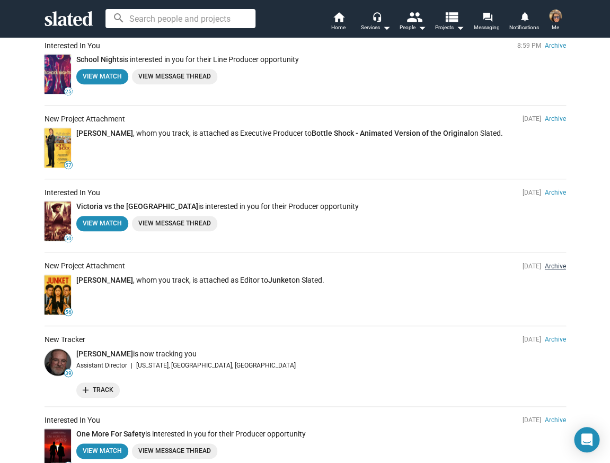
click at [557, 267] on link "Archive" at bounding box center [555, 265] width 21 height 7
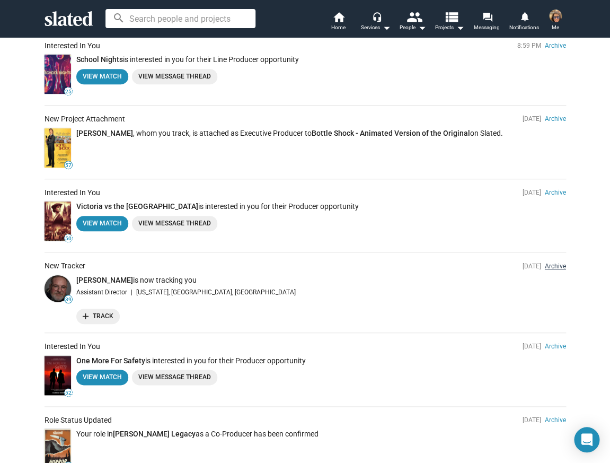
click at [556, 266] on link "Archive" at bounding box center [555, 265] width 21 height 7
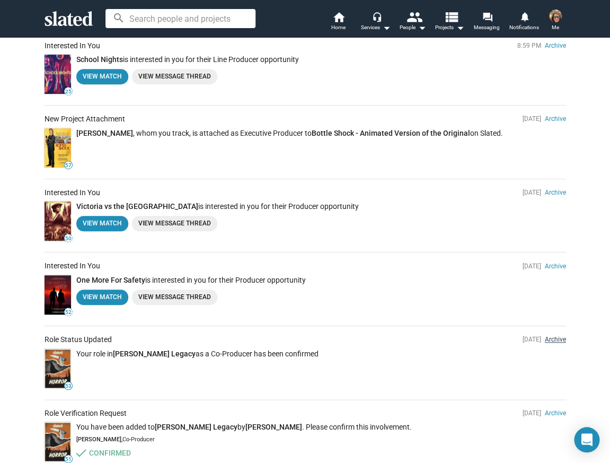
click at [555, 338] on link "Archive" at bounding box center [555, 339] width 21 height 7
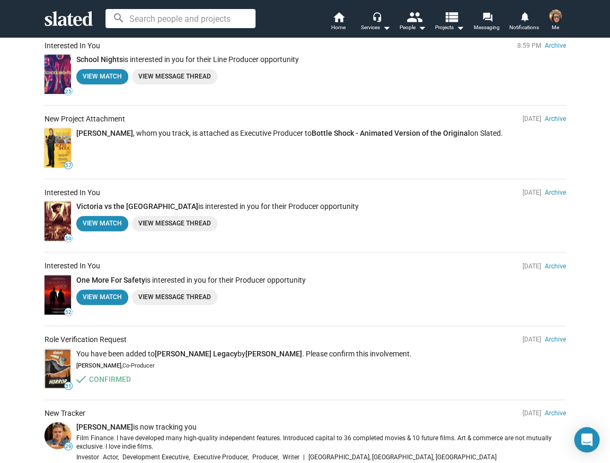
click at [555, 338] on link "Archive" at bounding box center [555, 339] width 21 height 7
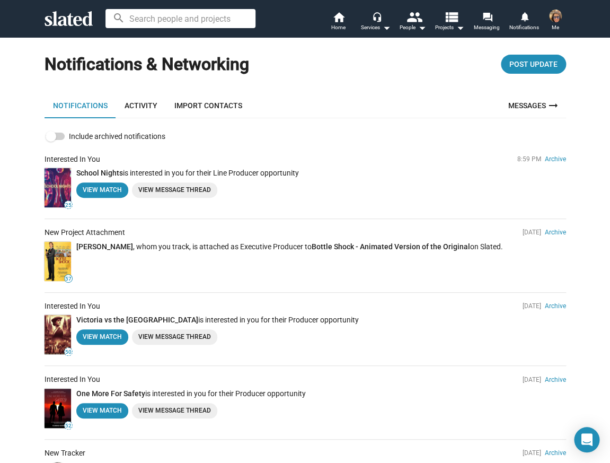
scroll to position [0, 0]
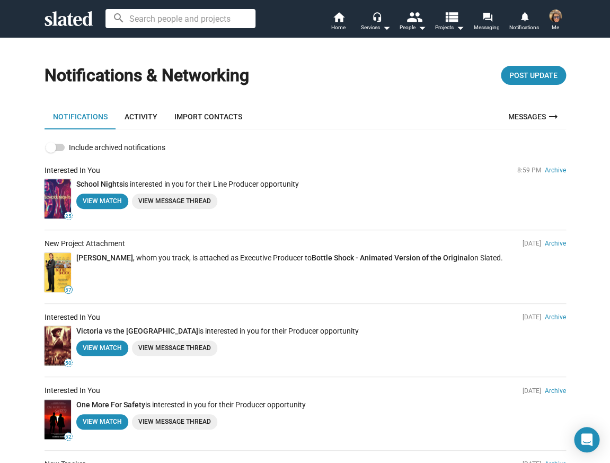
click at [160, 203] on link "View Message Thread" at bounding box center [174, 201] width 85 height 15
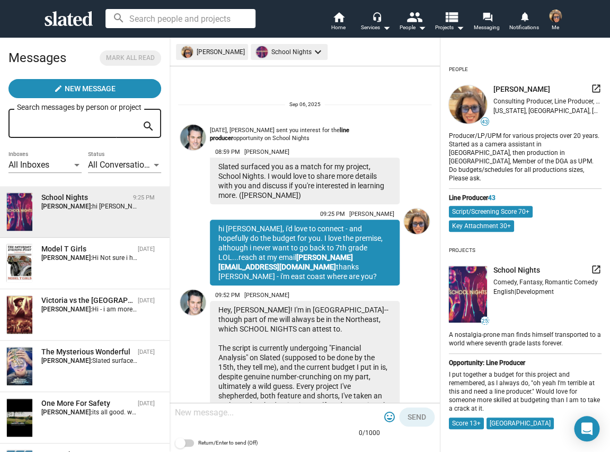
scroll to position [114, 0]
